Goal: Contribute content: Add original content to the website for others to see

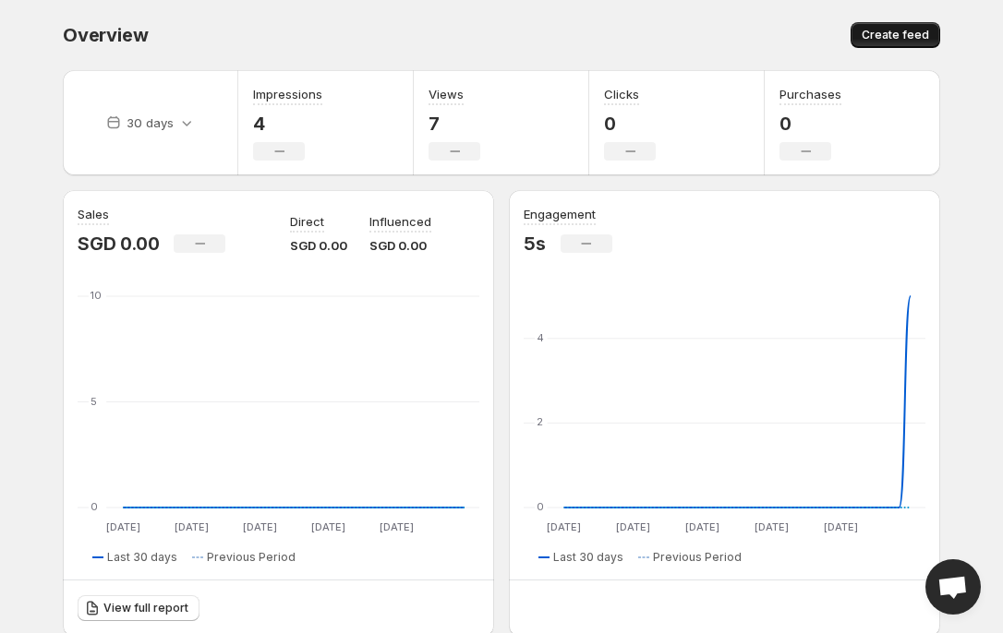
click at [931, 39] on button "Create feed" at bounding box center [895, 35] width 90 height 26
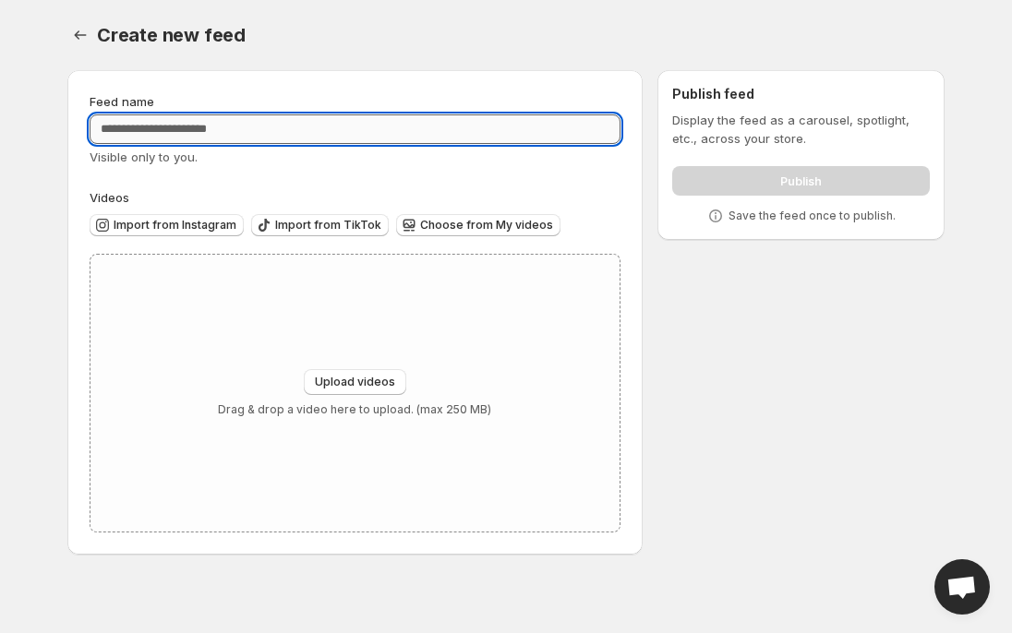
click at [258, 124] on input "Feed name" at bounding box center [355, 129] width 531 height 30
type input "**********"
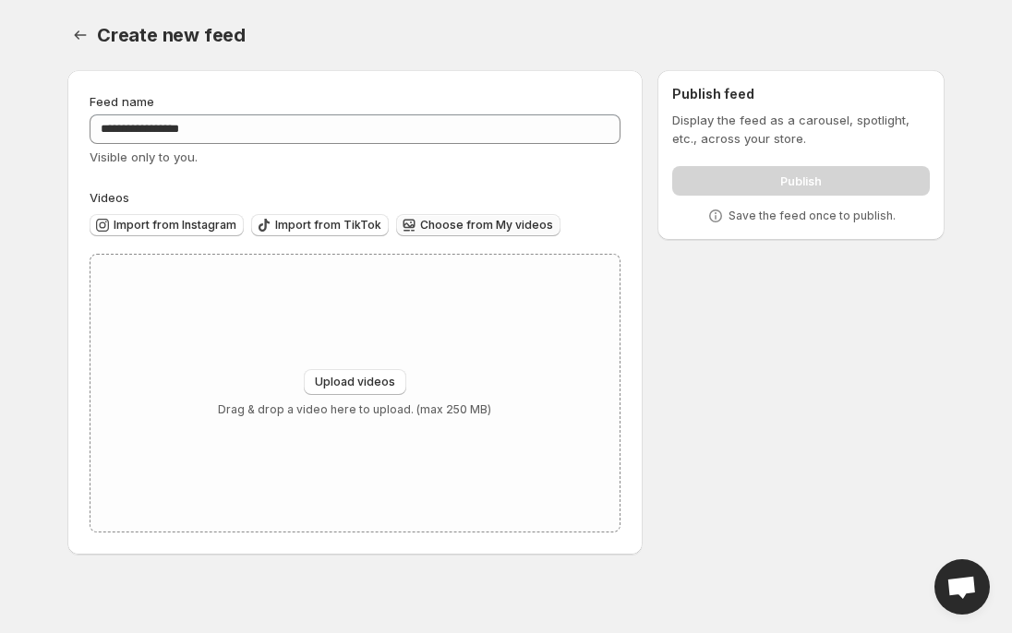
click at [465, 234] on button "Choose from My videos" at bounding box center [478, 225] width 164 height 22
click at [377, 373] on button "Upload videos" at bounding box center [355, 382] width 102 height 26
type input "**********"
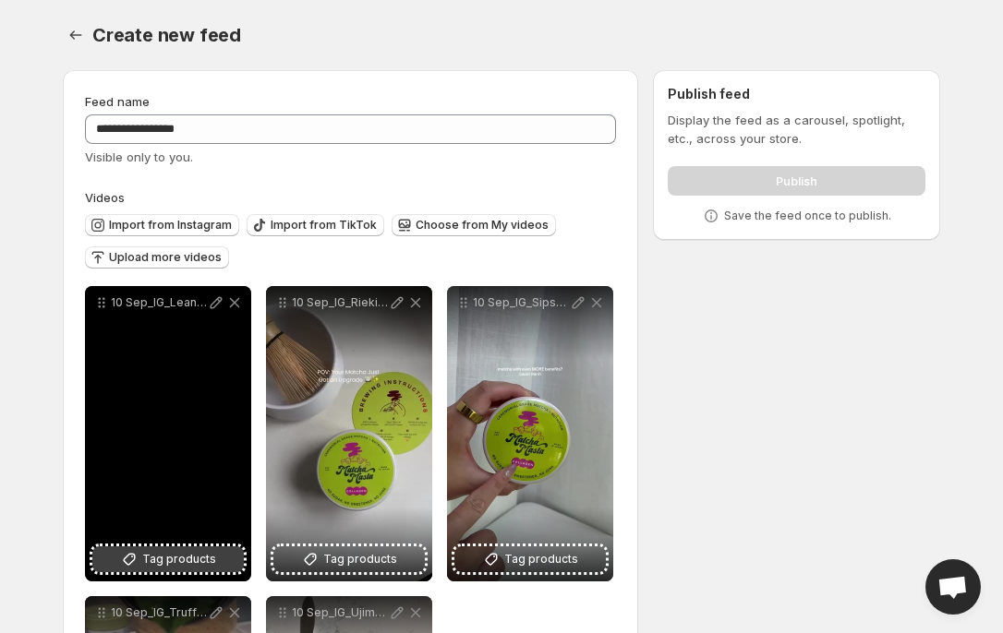
click at [188, 572] on button "Tag products" at bounding box center [167, 560] width 151 height 26
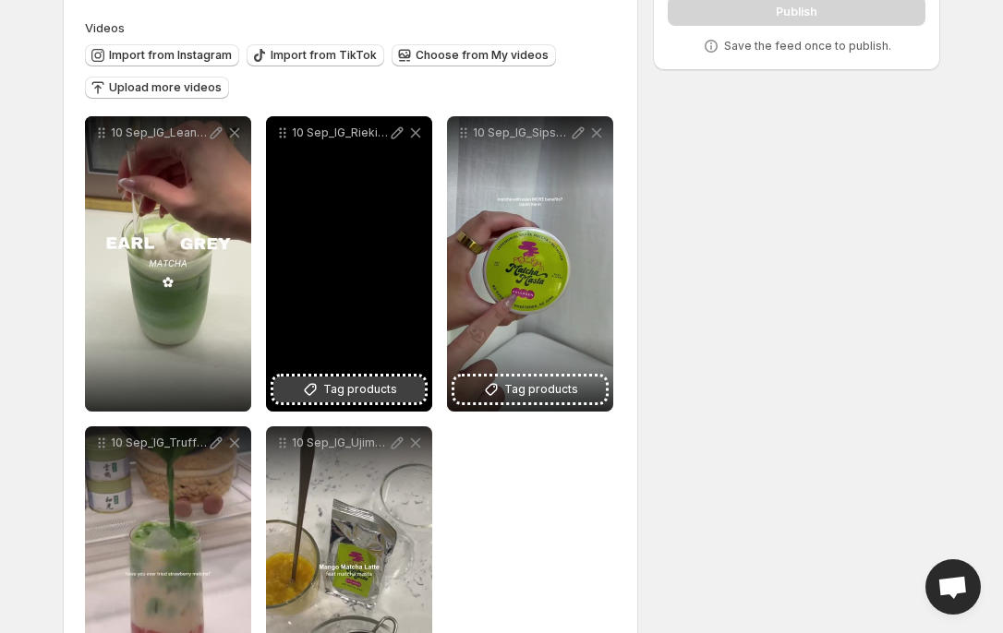
scroll to position [174, 0]
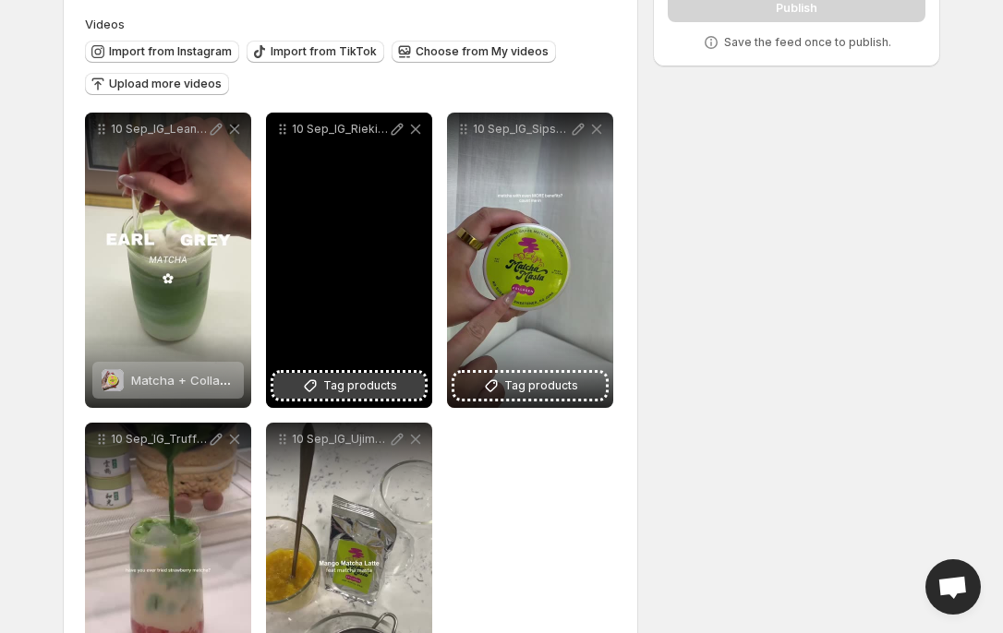
click at [355, 391] on span "Tag products" at bounding box center [360, 386] width 74 height 18
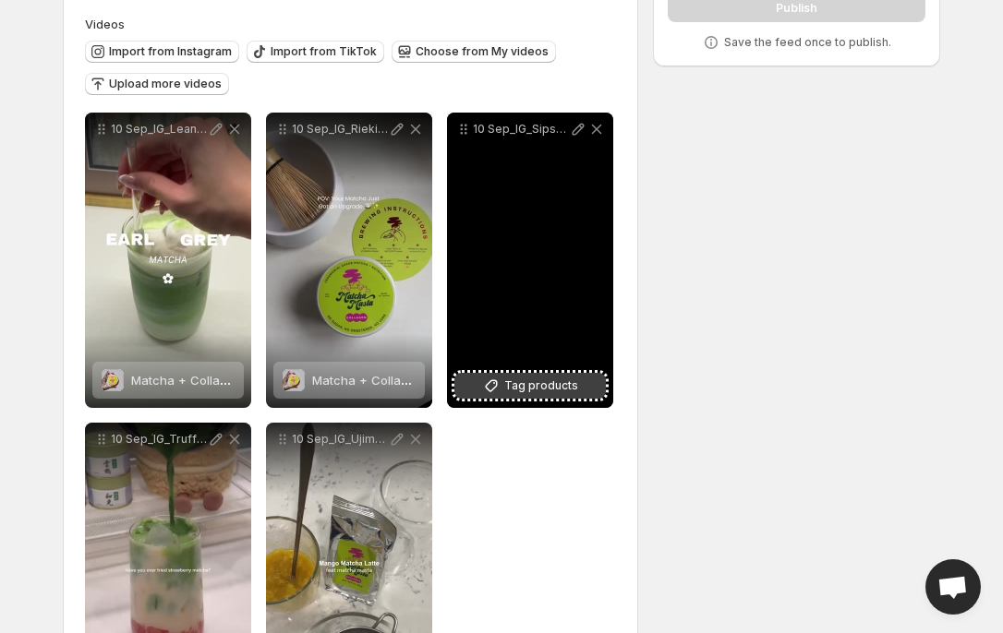
click at [535, 395] on span "Tag products" at bounding box center [541, 386] width 74 height 18
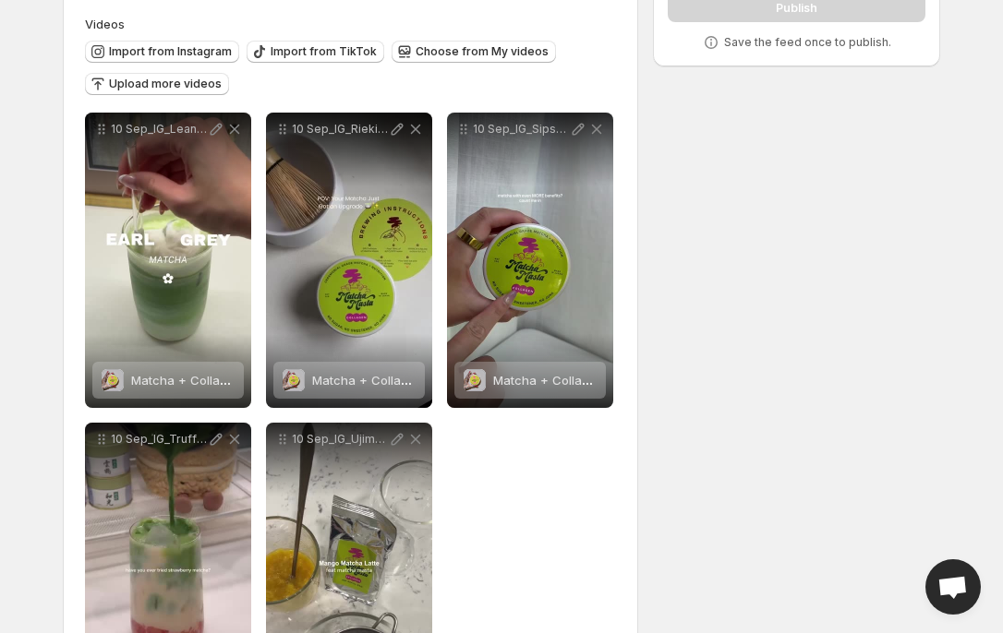
scroll to position [304, 0]
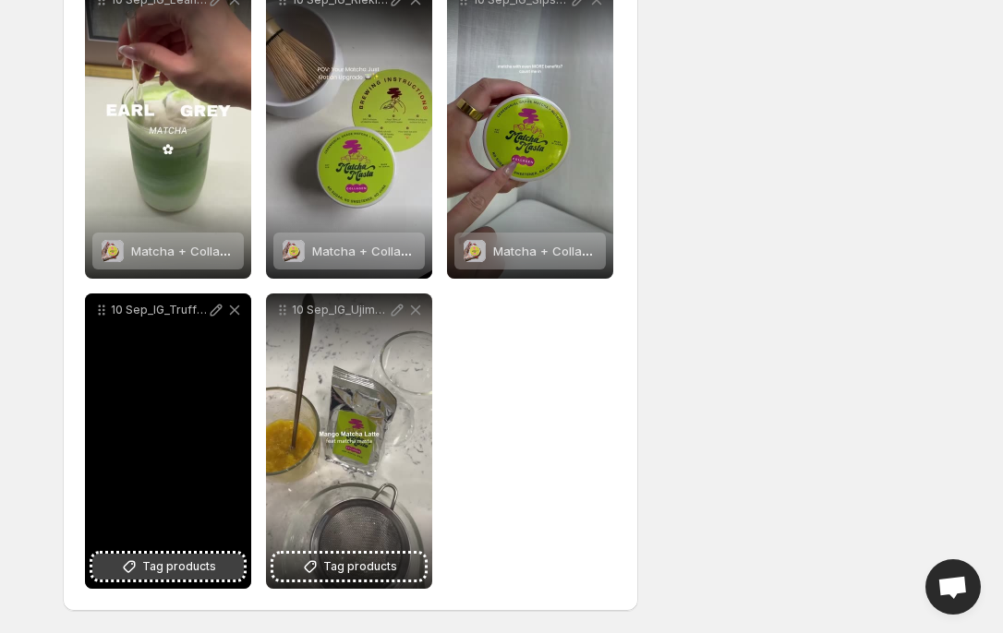
click at [161, 564] on span "Tag products" at bounding box center [179, 567] width 74 height 18
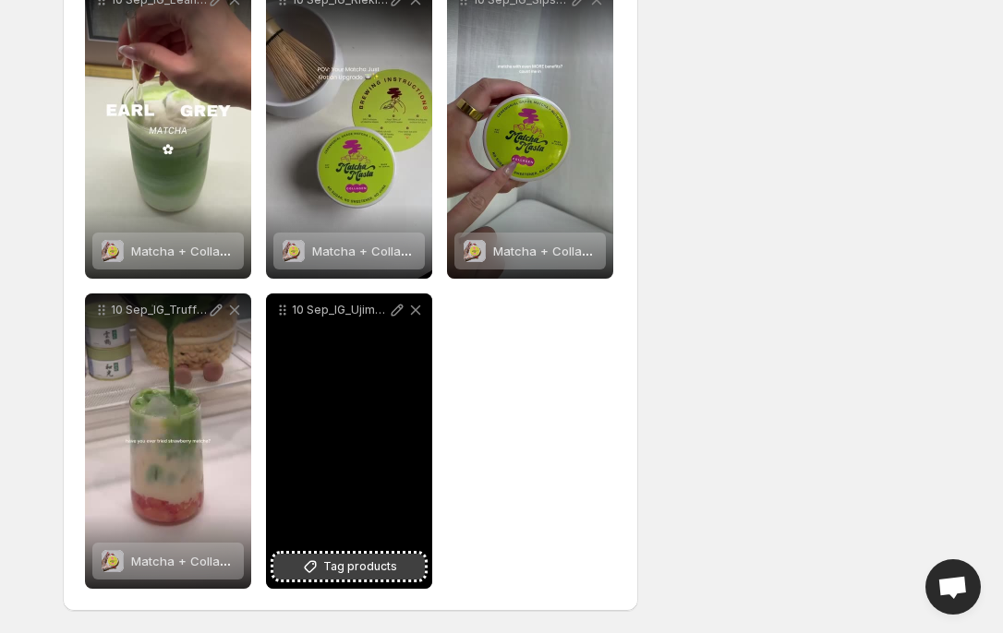
click at [343, 558] on span "Tag products" at bounding box center [360, 567] width 74 height 18
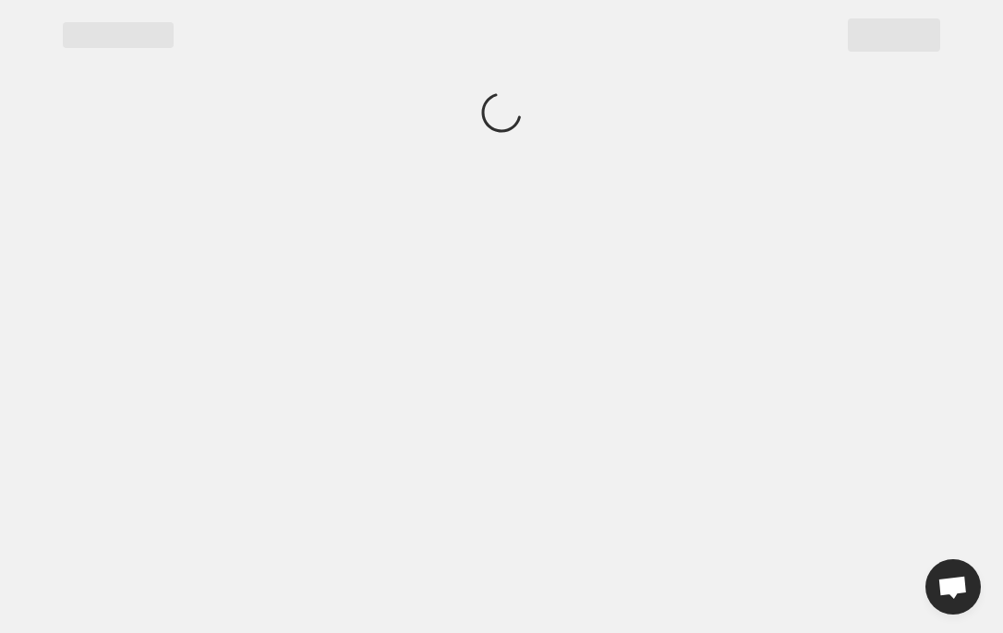
scroll to position [0, 0]
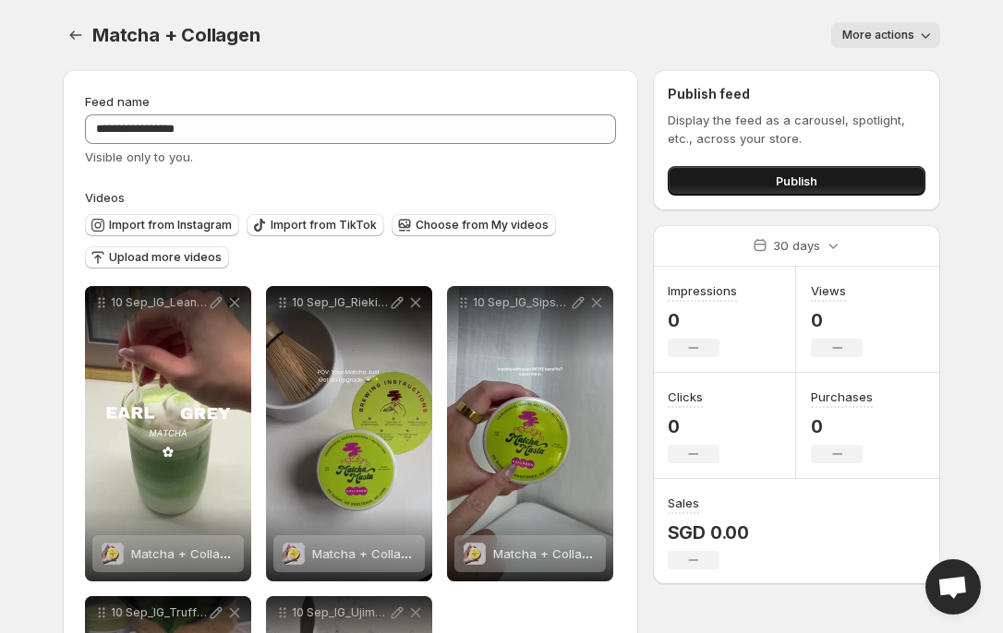
click at [736, 171] on button "Publish" at bounding box center [796, 181] width 258 height 30
